Goal: Task Accomplishment & Management: Manage account settings

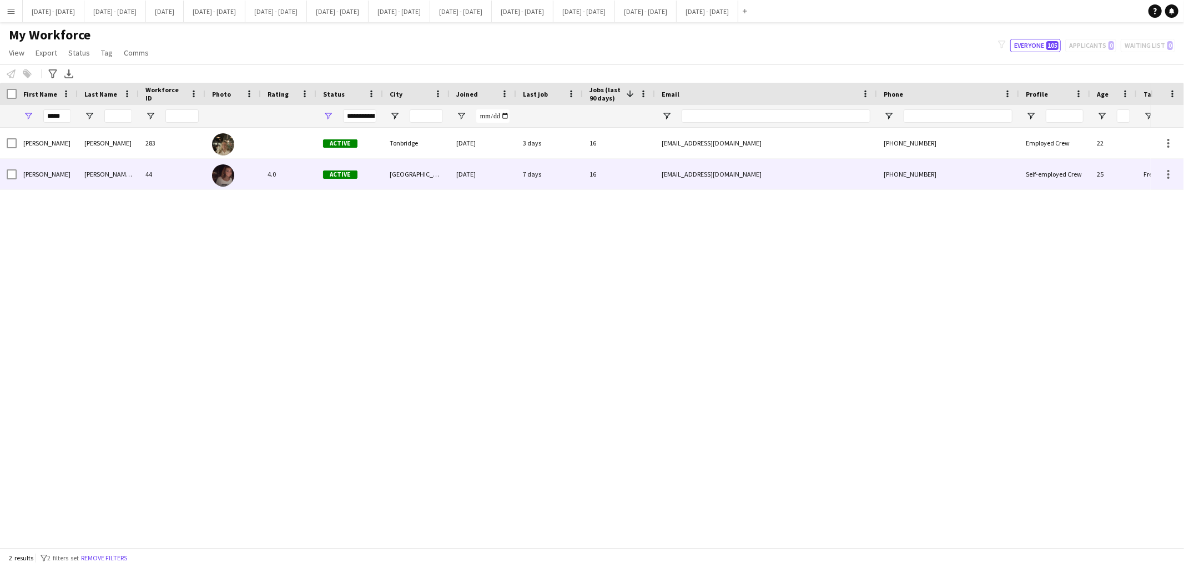
click at [107, 188] on div "[PERSON_NAME] [PERSON_NAME]" at bounding box center [108, 174] width 61 height 31
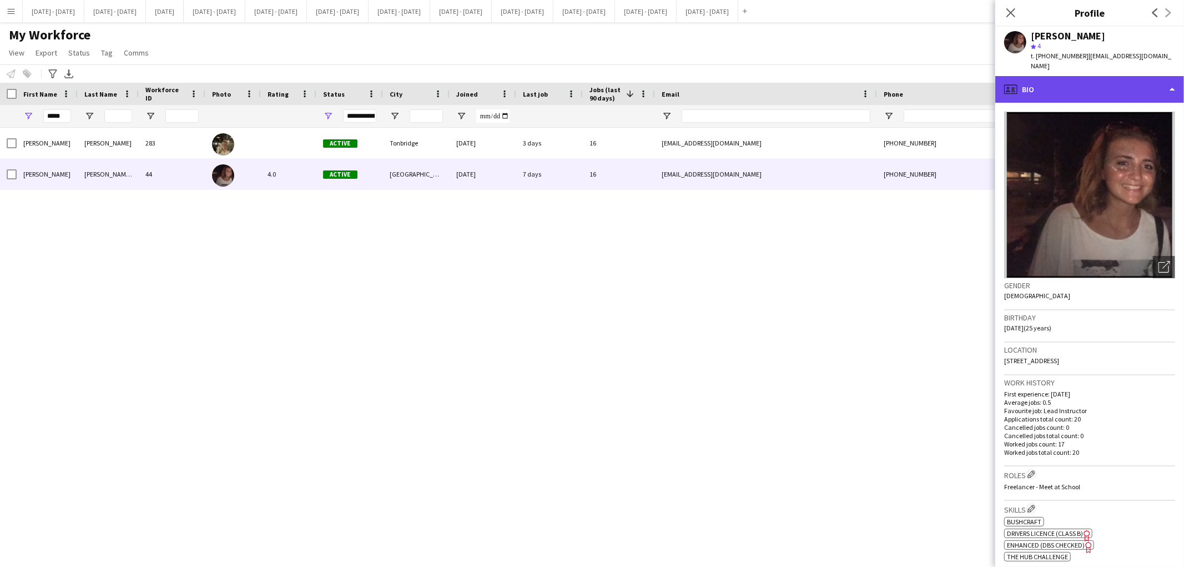
click at [1136, 76] on div "profile Bio" at bounding box center [1089, 89] width 189 height 27
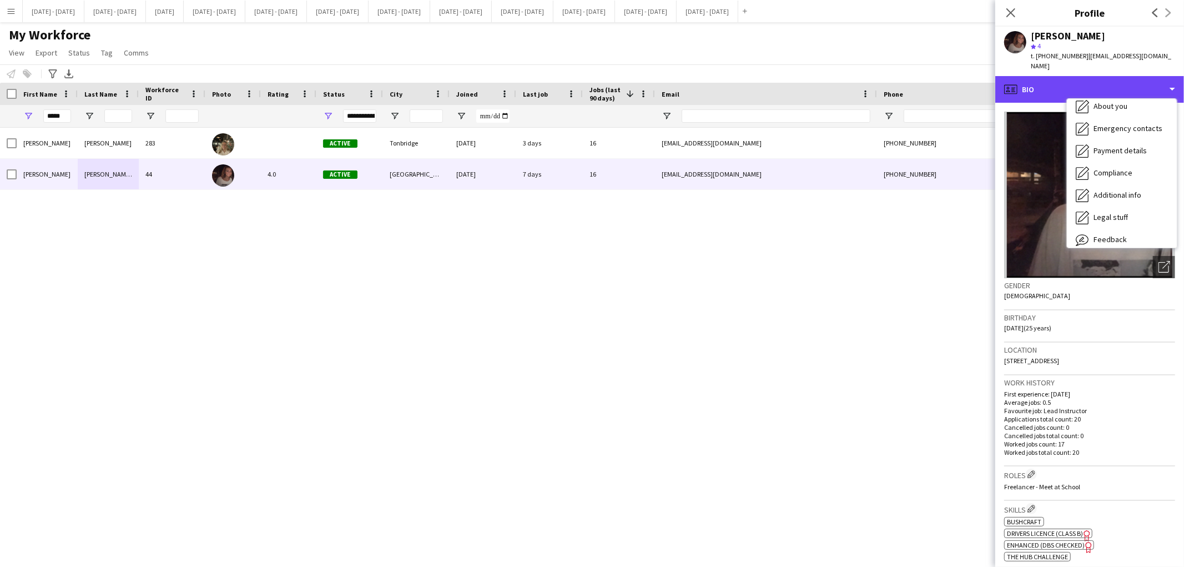
scroll to position [104, 0]
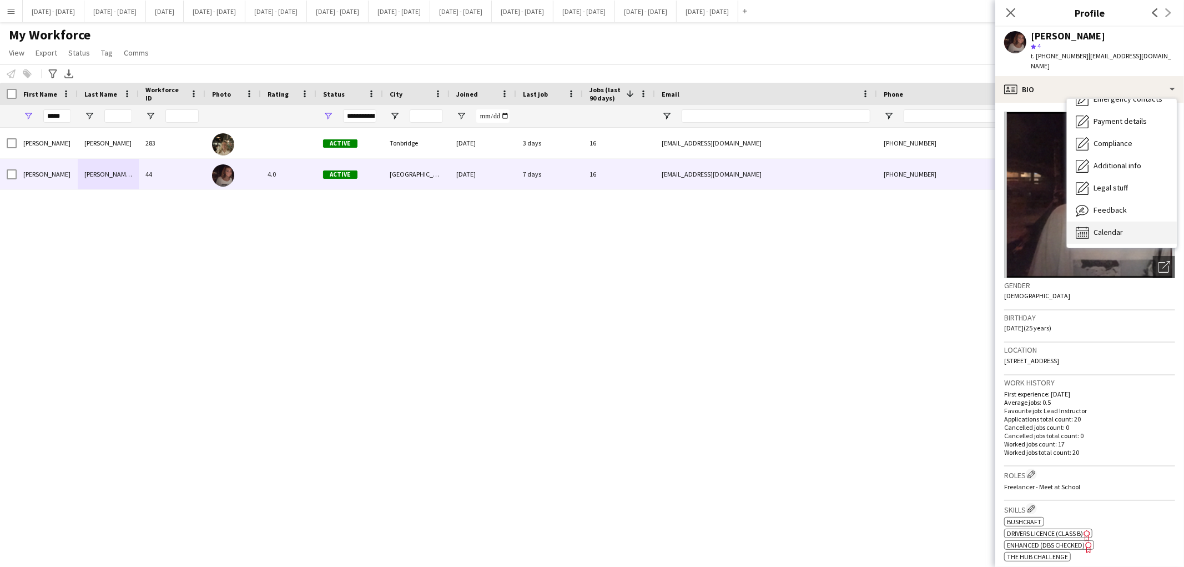
click at [1135, 222] on div "Calendar Calendar" at bounding box center [1121, 232] width 110 height 22
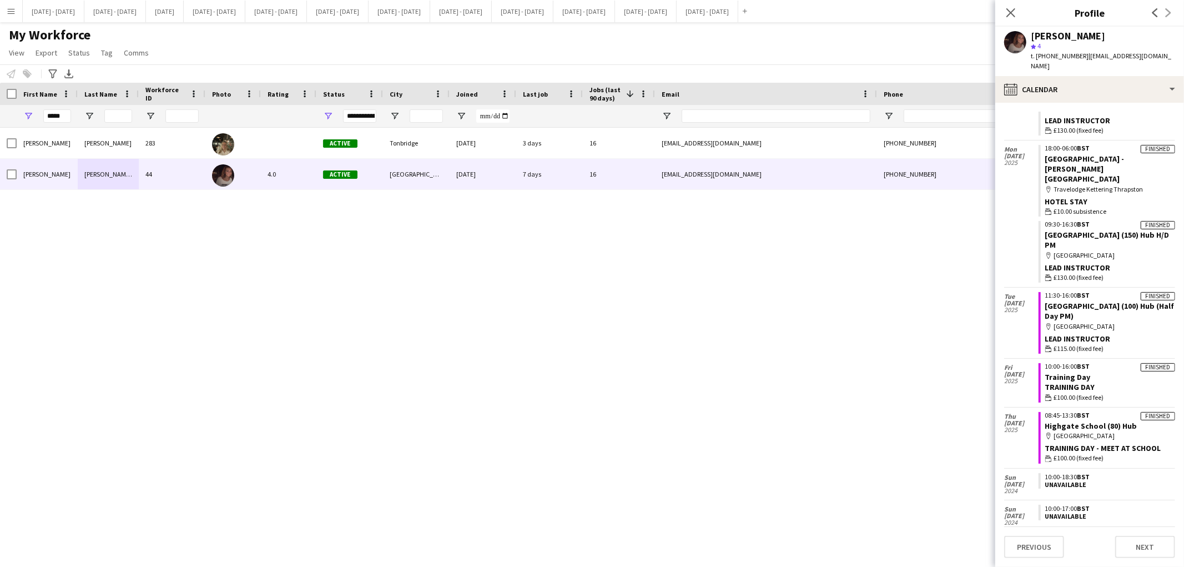
scroll to position [888, 0]
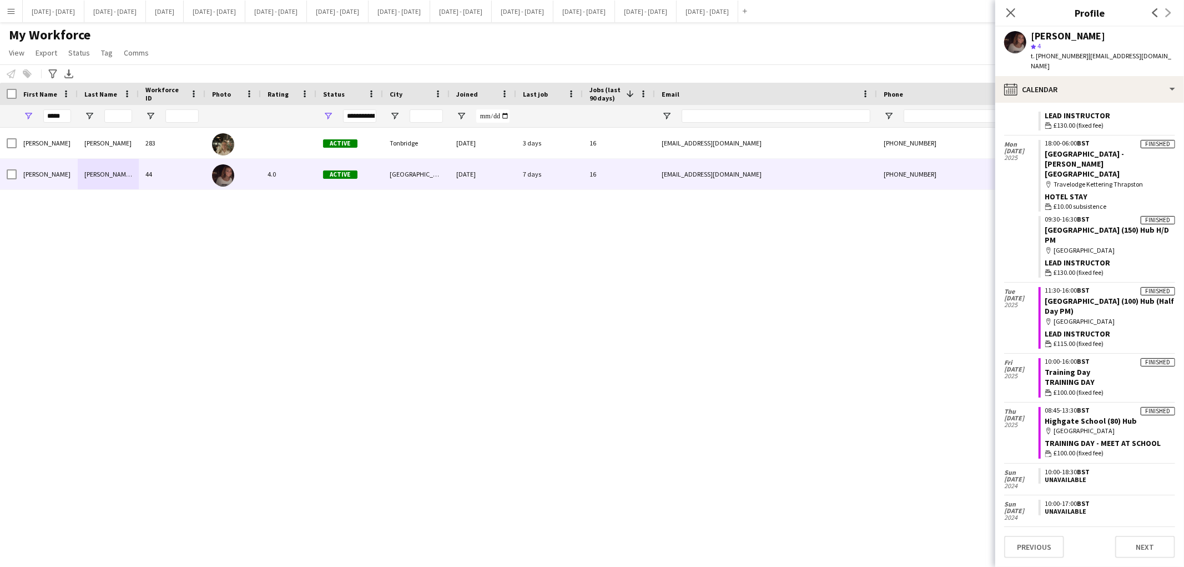
click at [577, 168] on div "7 days" at bounding box center [549, 174] width 67 height 31
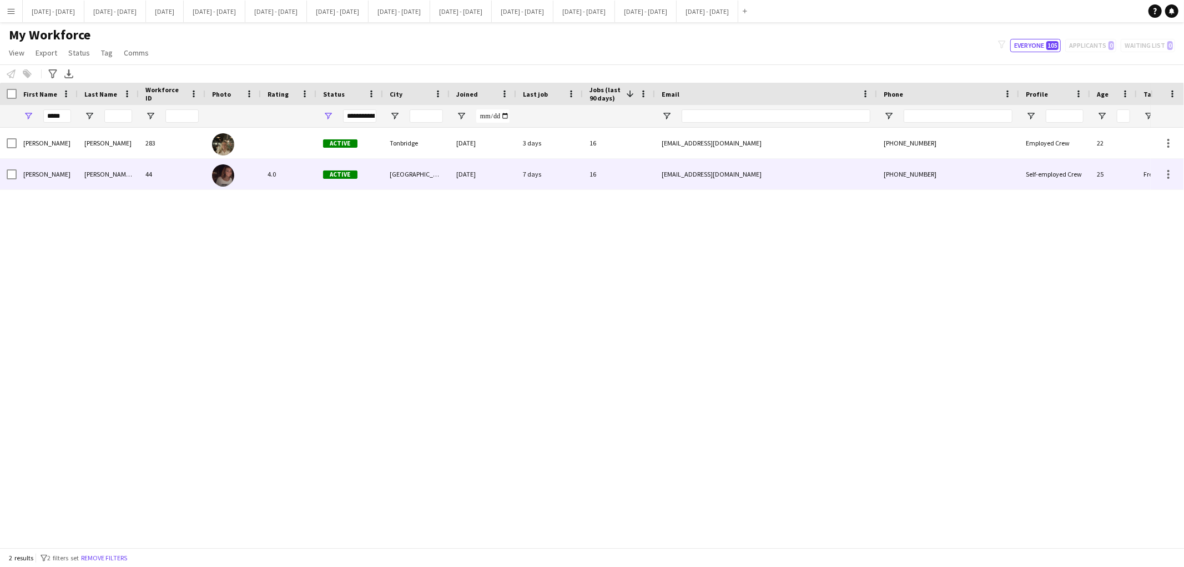
click at [838, 174] on div "[EMAIL_ADDRESS][DOMAIN_NAME]" at bounding box center [766, 174] width 222 height 31
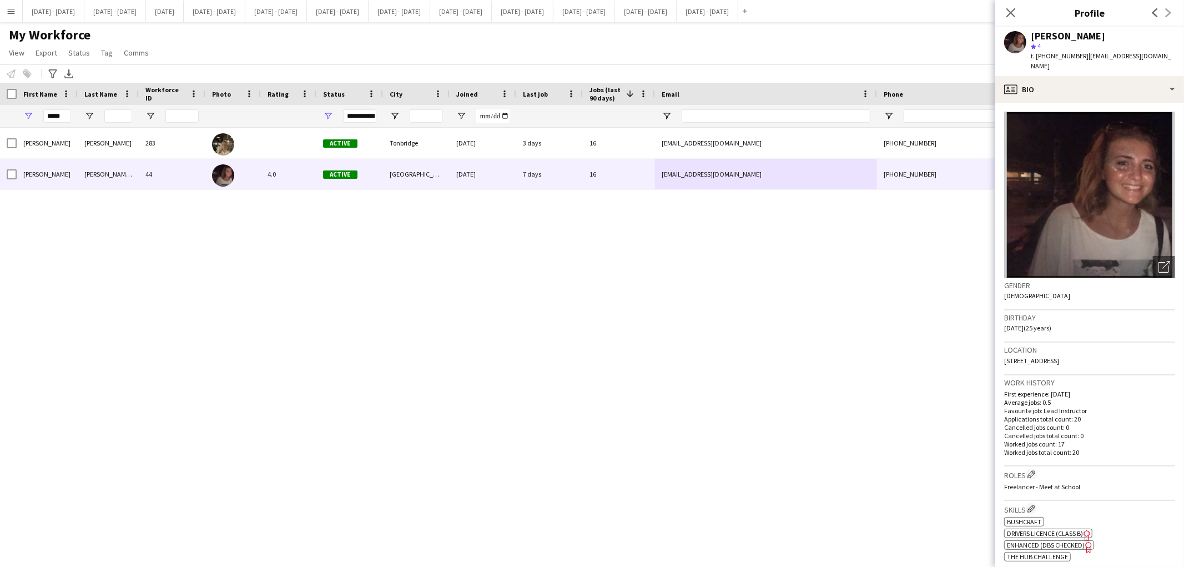
click at [1136, 103] on app-crew-profile-bio "Open photos pop-in Gender [DEMOGRAPHIC_DATA] Birthday [DEMOGRAPHIC_DATA] (25 ye…" at bounding box center [1089, 335] width 189 height 464
click at [1136, 76] on div "profile Bio" at bounding box center [1089, 89] width 189 height 27
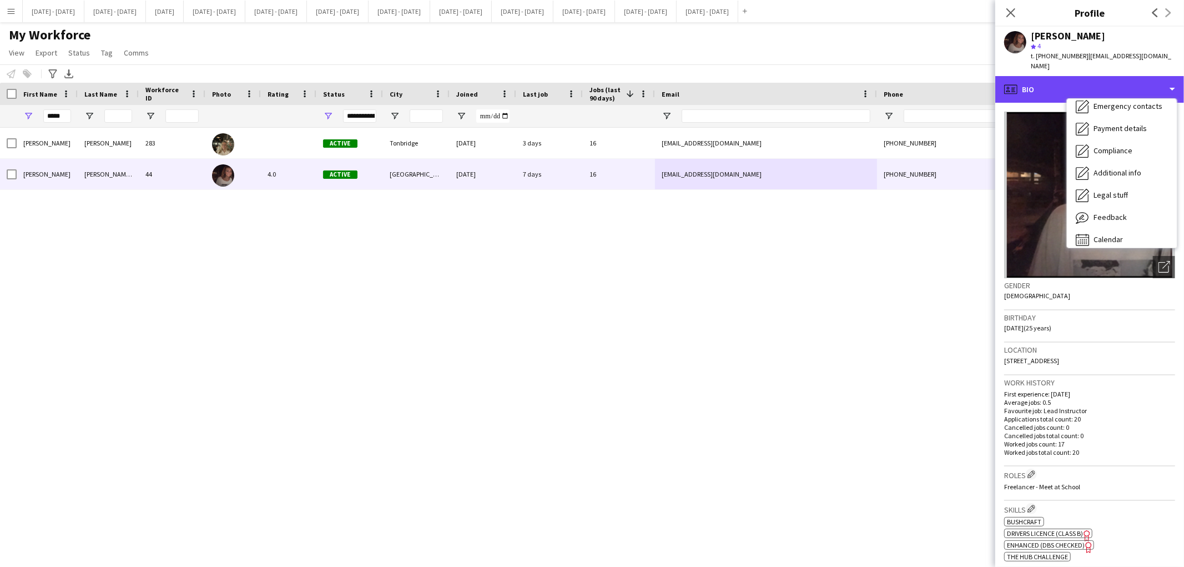
scroll to position [104, 0]
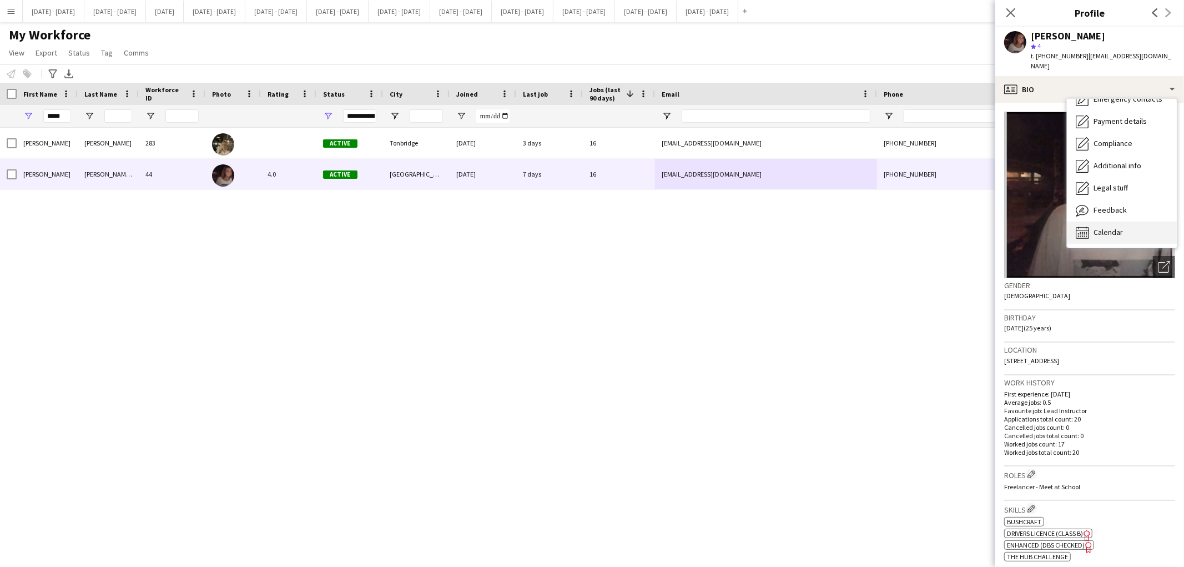
click at [1135, 221] on div "Calendar Calendar" at bounding box center [1121, 232] width 110 height 22
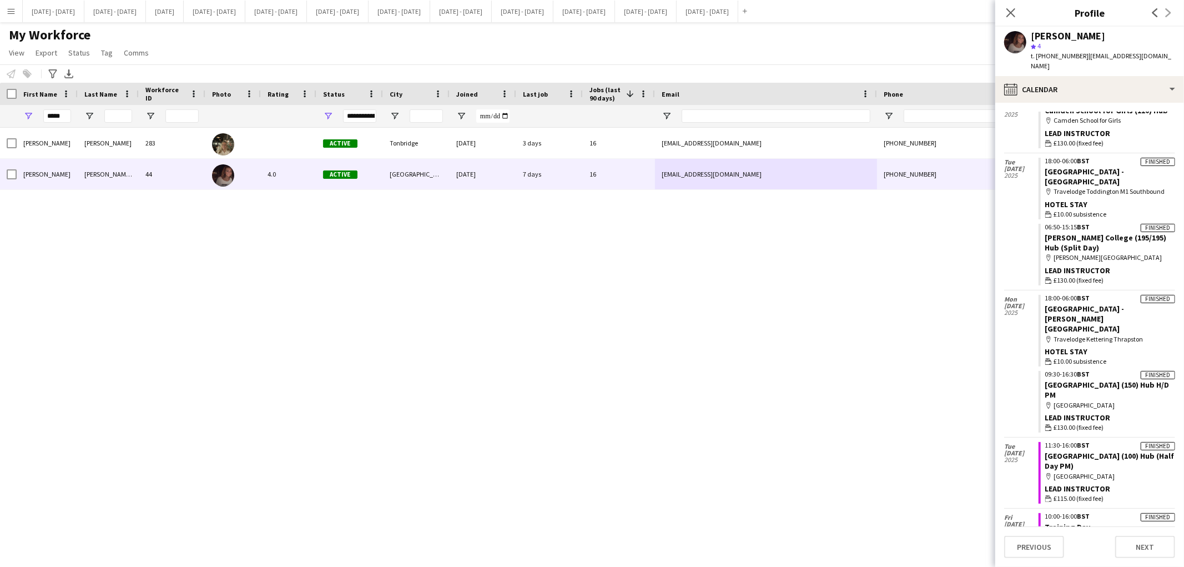
scroll to position [725, 0]
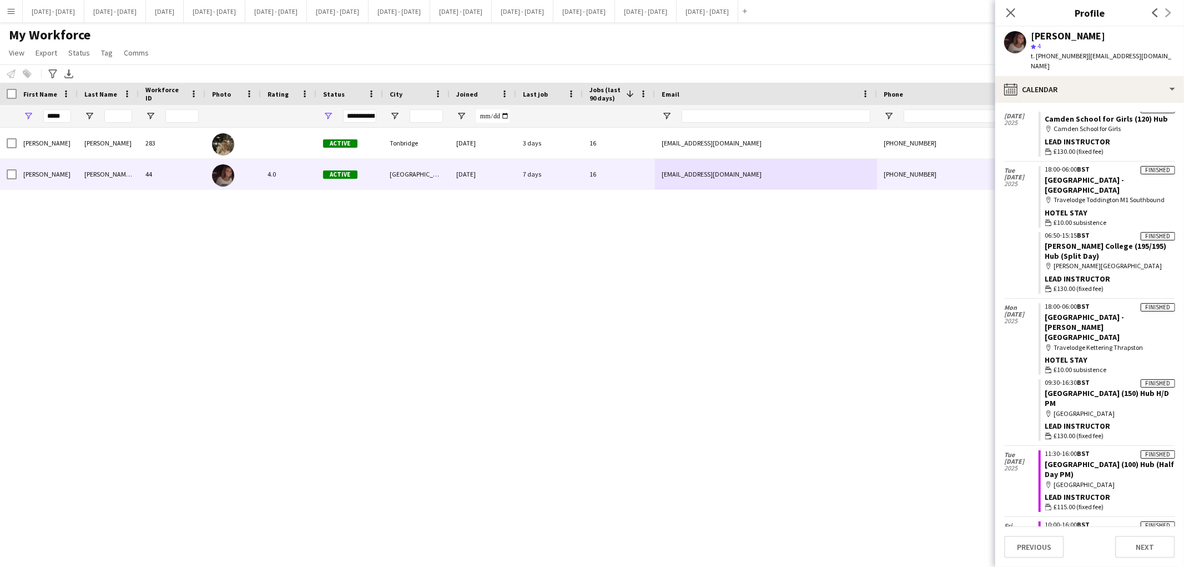
click at [17, 8] on button "Menu" at bounding box center [11, 11] width 22 height 22
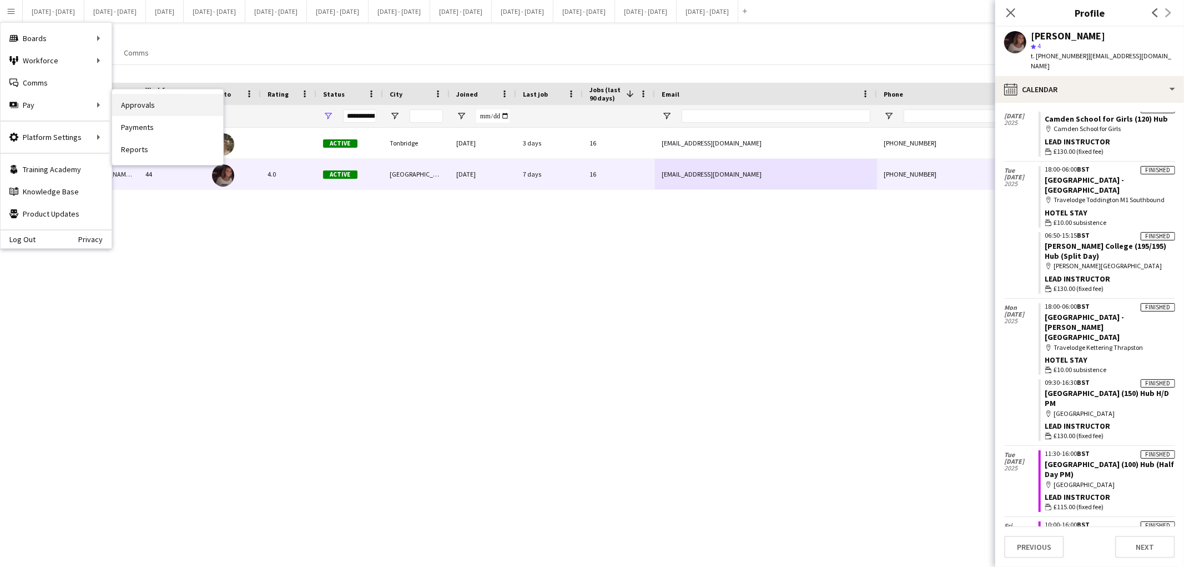
click at [136, 104] on link "Approvals" at bounding box center [167, 105] width 111 height 22
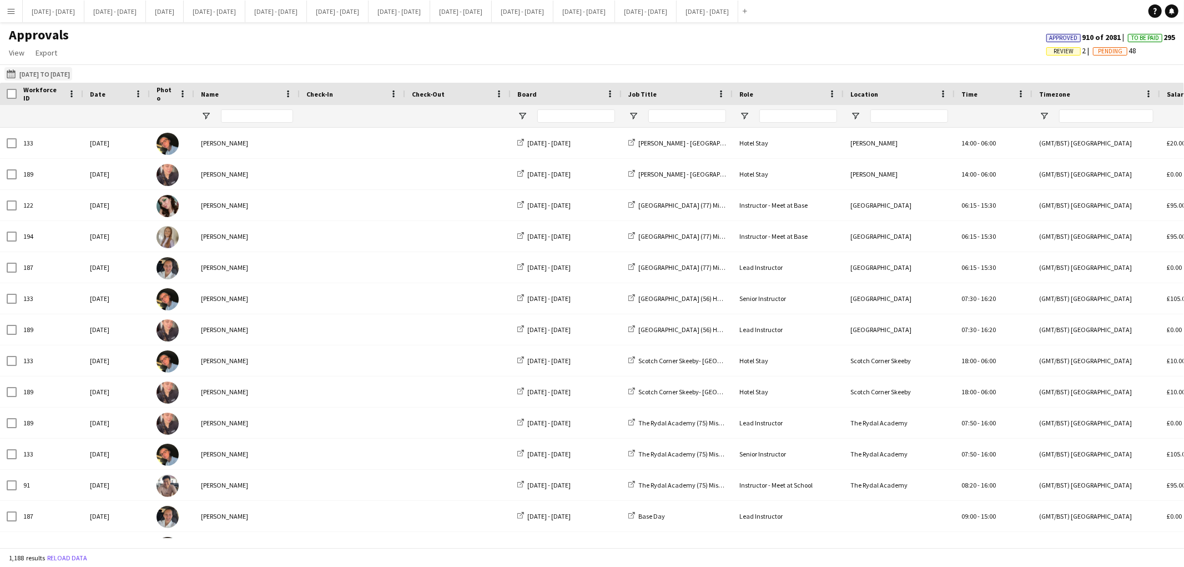
click at [43, 71] on button "[DATE] to [DATE] [DATE] to [DATE]" at bounding box center [38, 73] width 68 height 13
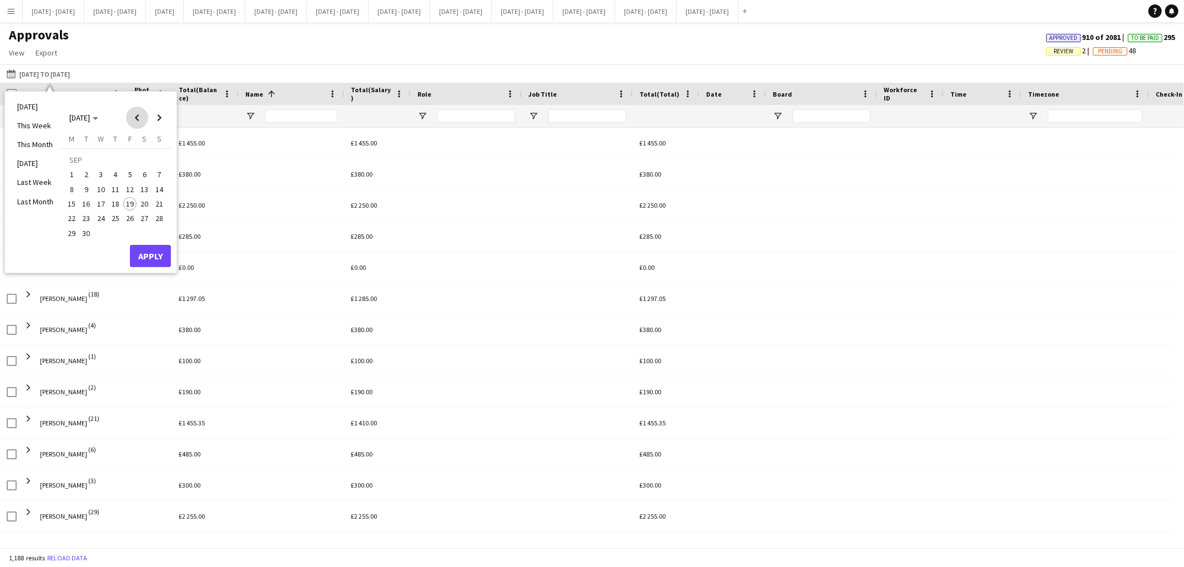
click at [136, 113] on span "Previous month" at bounding box center [137, 118] width 22 height 22
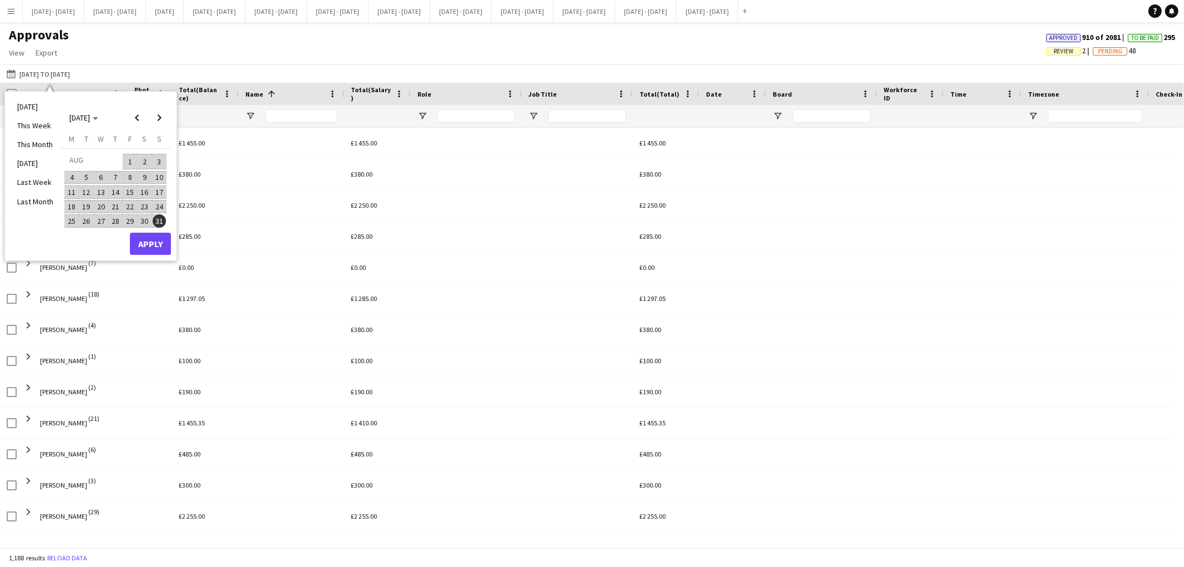
click at [72, 203] on span "18" at bounding box center [71, 206] width 13 height 13
click at [158, 115] on span "Next month" at bounding box center [159, 118] width 22 height 22
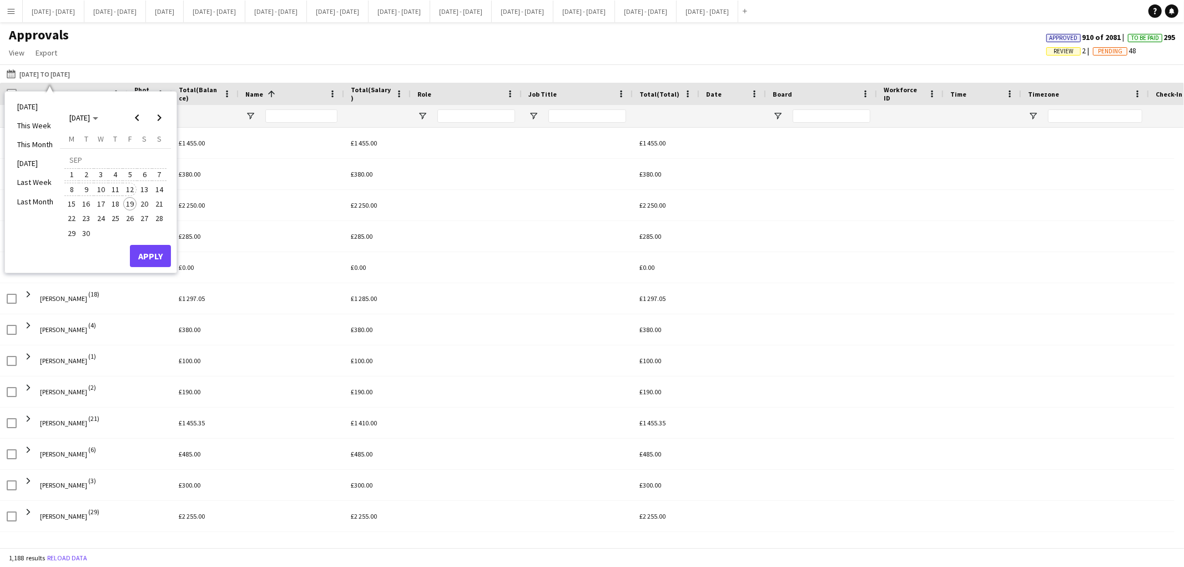
click at [130, 188] on span "12" at bounding box center [129, 189] width 13 height 13
click at [145, 256] on button "Apply" at bounding box center [150, 256] width 41 height 22
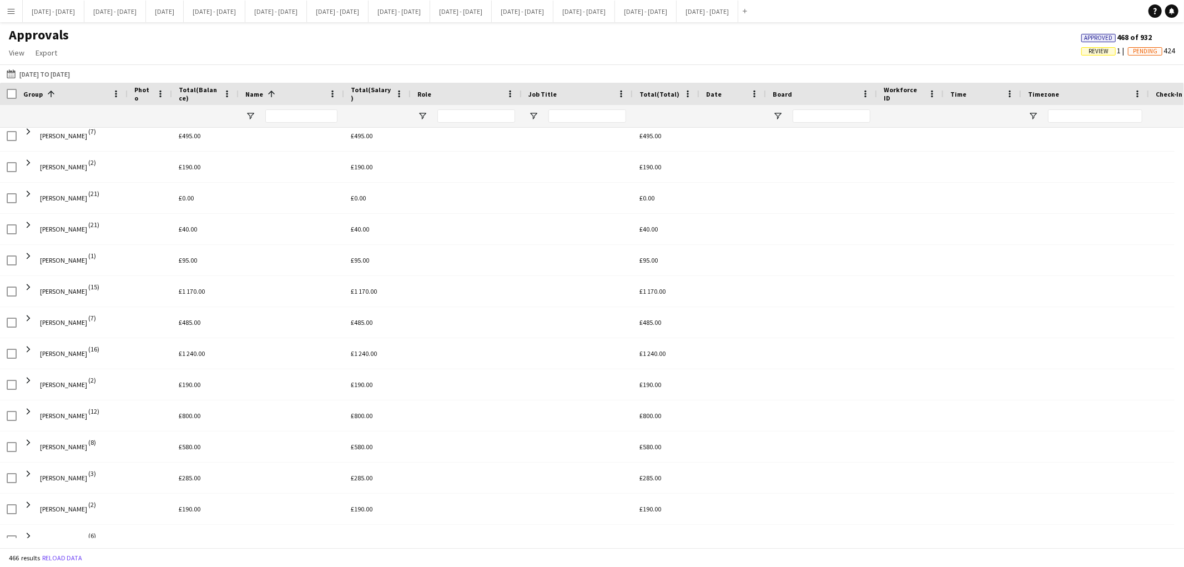
scroll to position [448, 0]
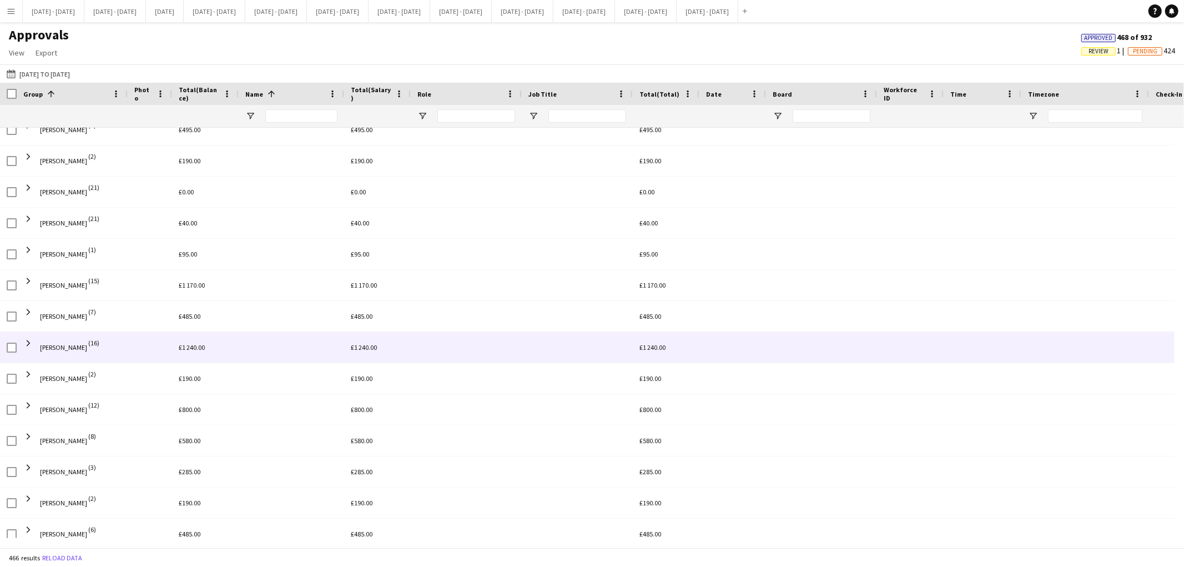
click at [27, 342] on span at bounding box center [28, 343] width 10 height 10
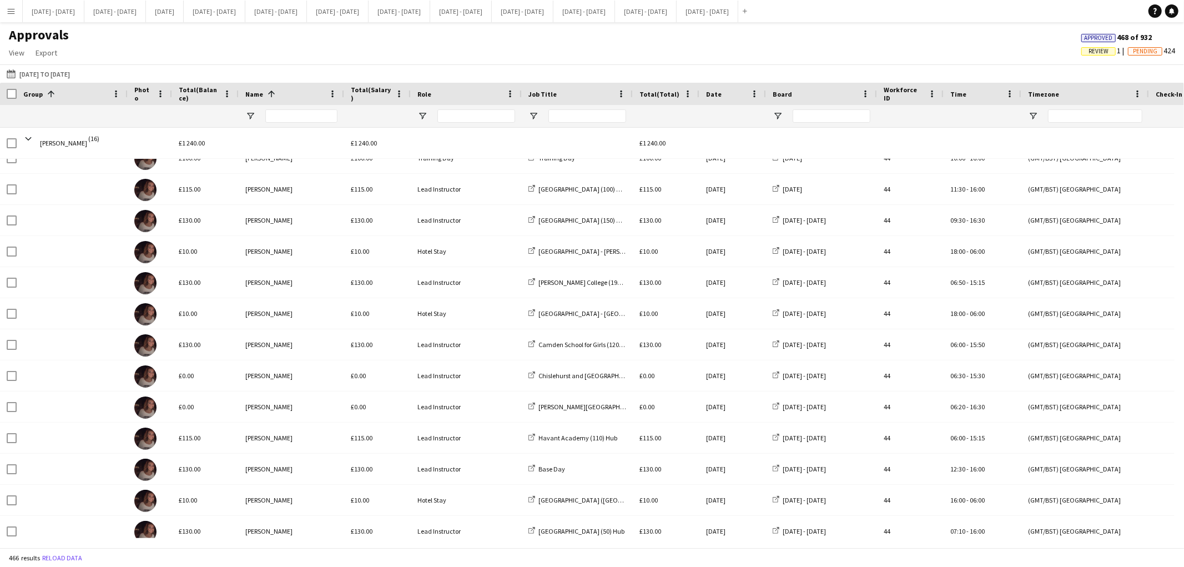
scroll to position [0, 0]
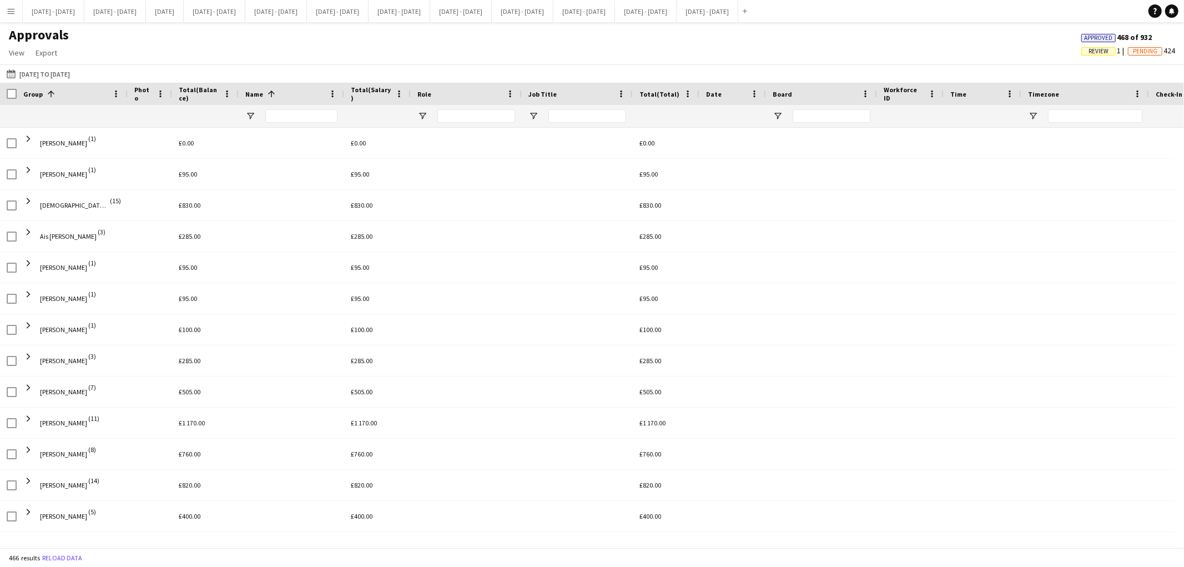
click at [1088, 48] on span "Review" at bounding box center [1098, 51] width 20 height 7
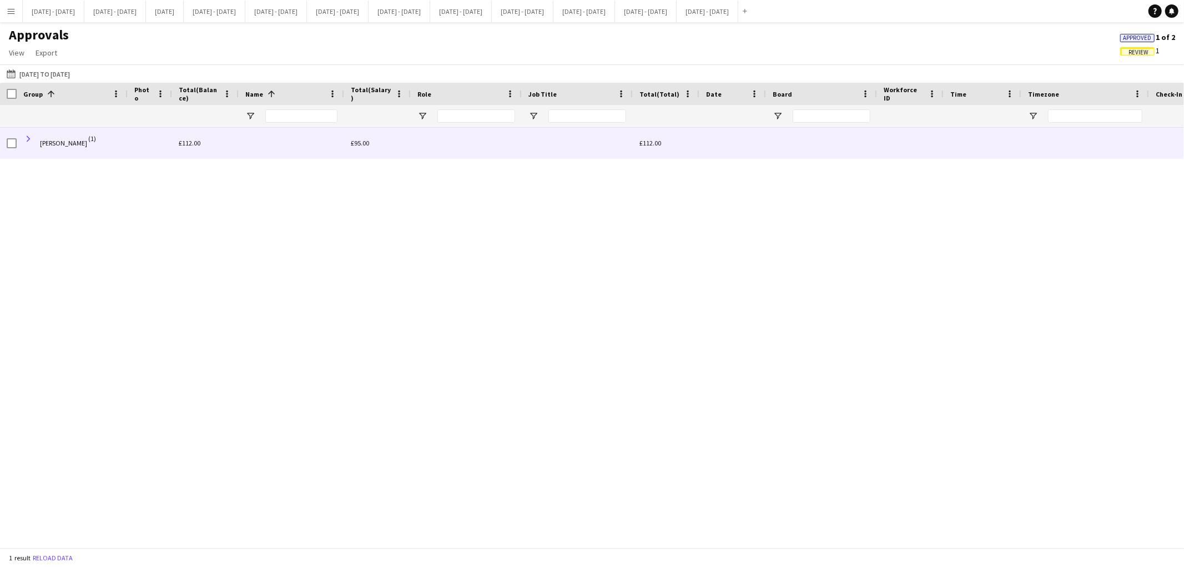
click at [31, 141] on span at bounding box center [28, 139] width 10 height 10
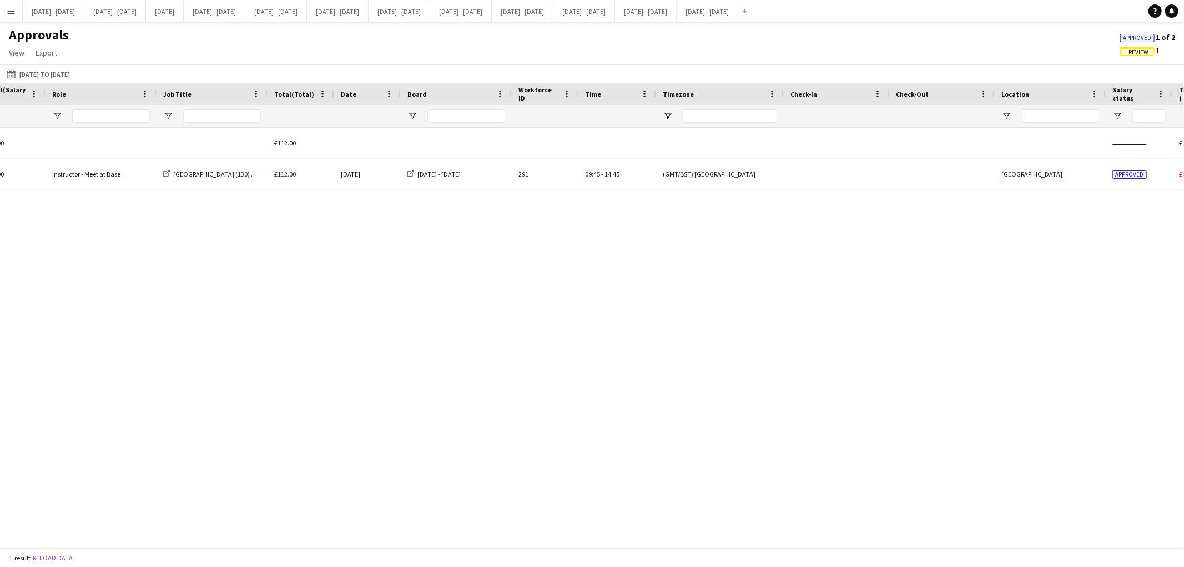
scroll to position [0, 364]
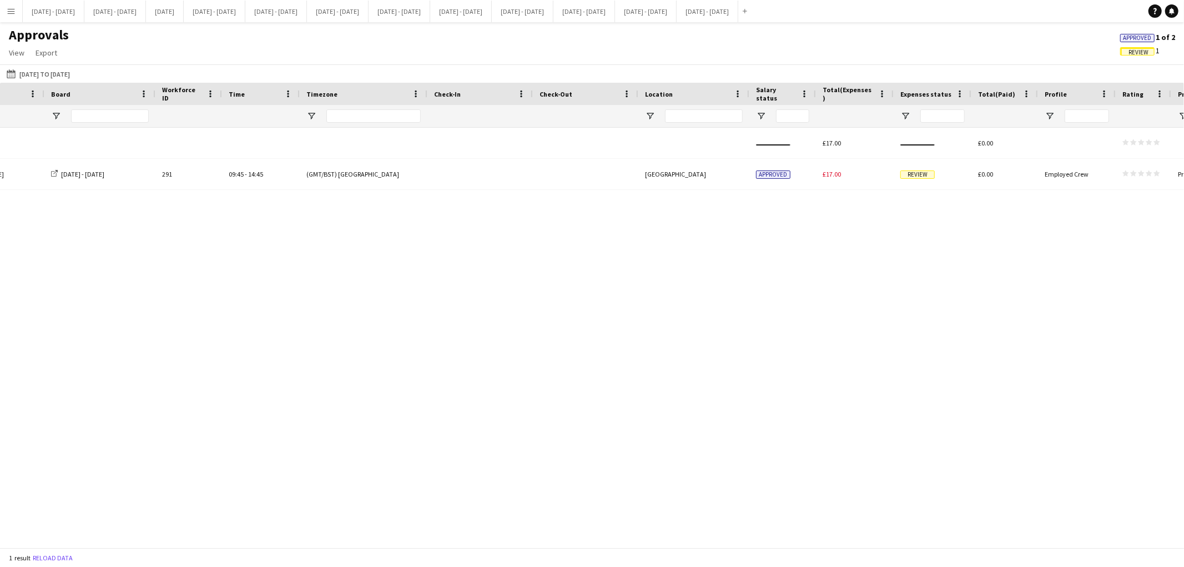
click at [7, 11] on app-icon "Menu" at bounding box center [11, 11] width 9 height 9
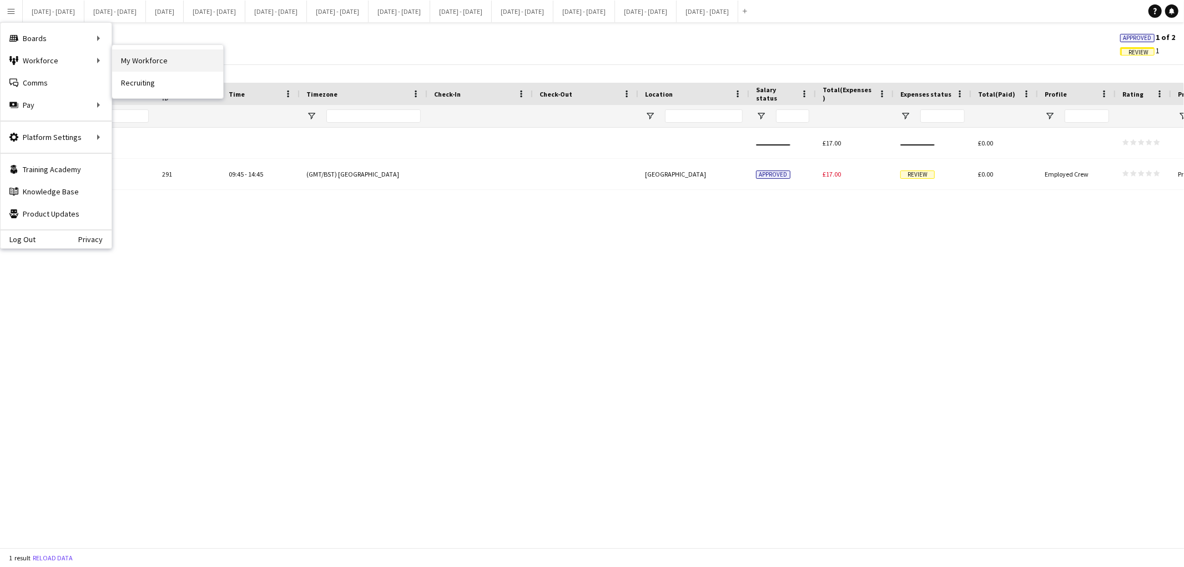
click at [140, 63] on link "My Workforce" at bounding box center [167, 60] width 111 height 22
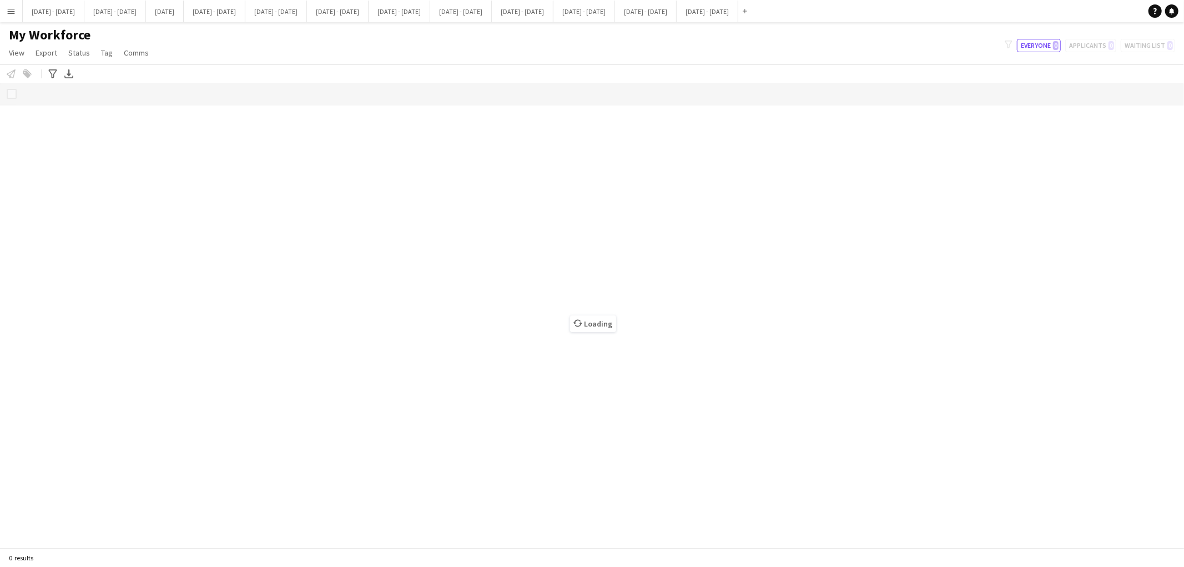
click at [140, 63] on app-page-menu "View Views Default view New view Update view Delete view Edit name Customise vi…" at bounding box center [80, 53] width 160 height 21
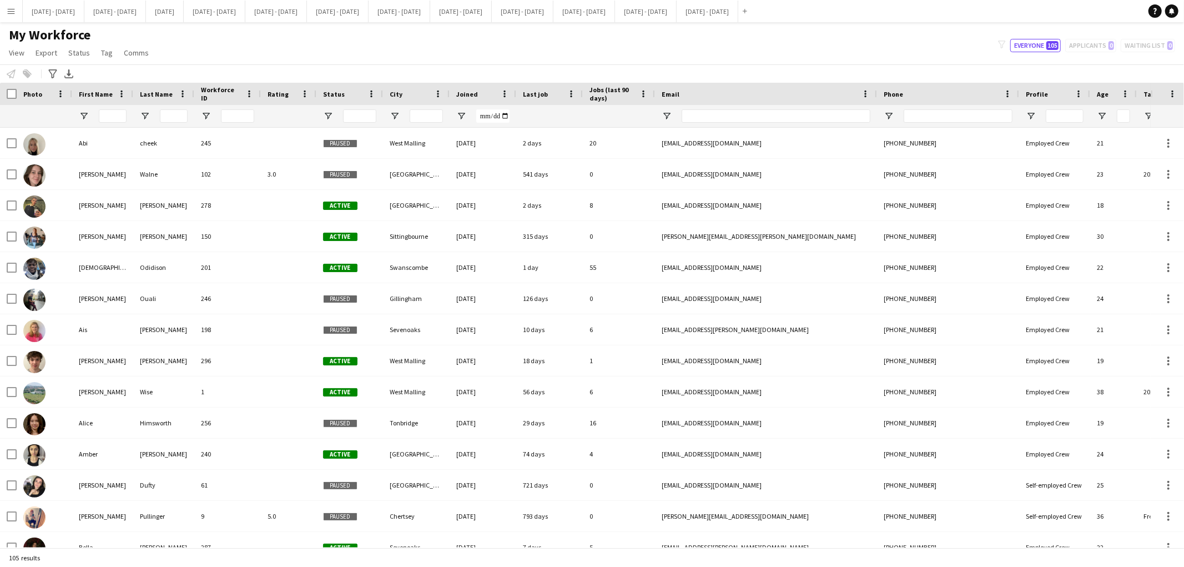
type input "*****"
type input "**********"
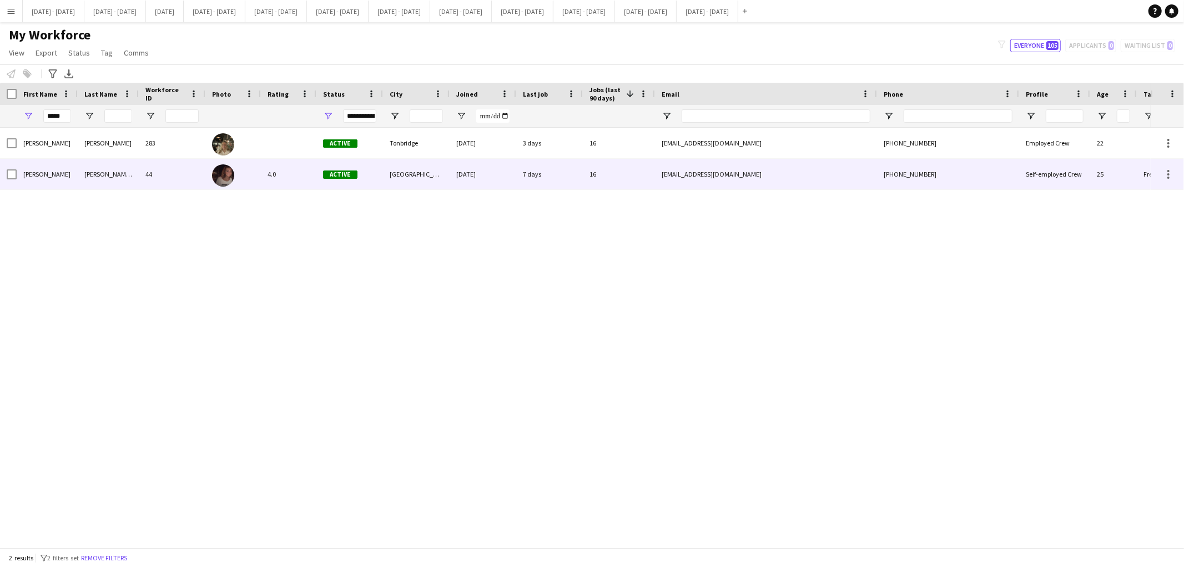
click at [97, 173] on div "[PERSON_NAME] [PERSON_NAME]" at bounding box center [108, 174] width 61 height 31
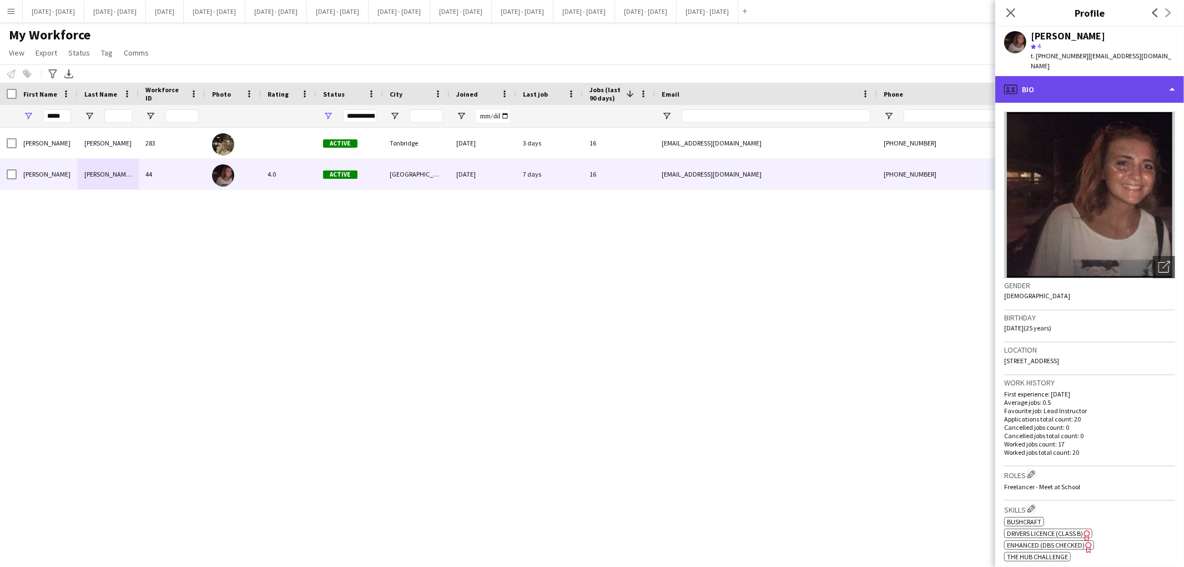
click at [1115, 79] on div "profile Bio" at bounding box center [1089, 89] width 189 height 27
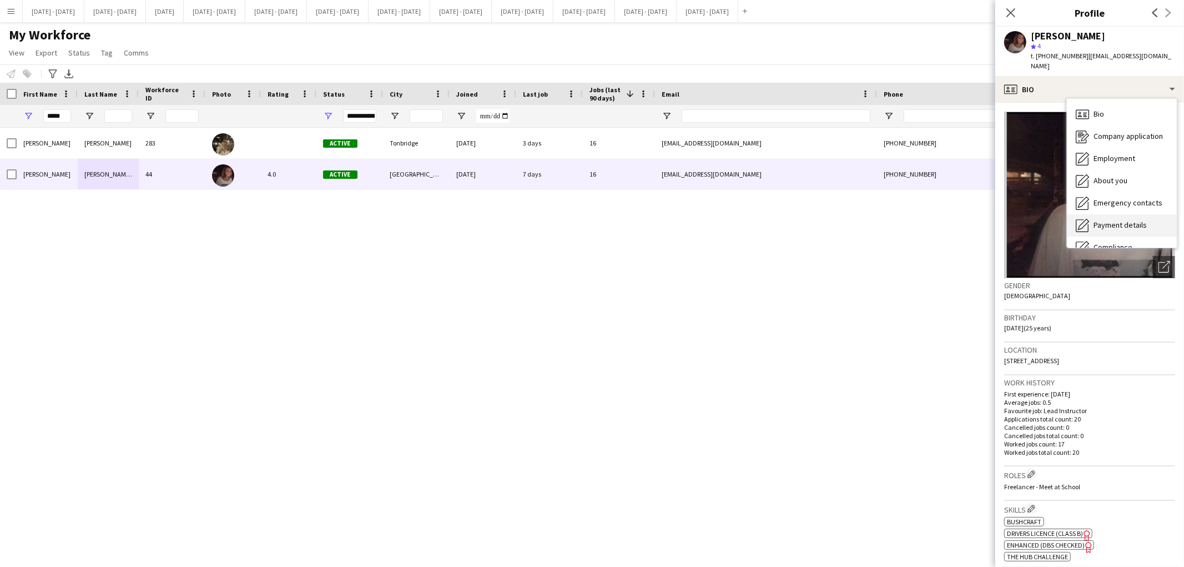
click at [1129, 220] on span "Payment details" at bounding box center [1119, 225] width 53 height 10
